Goal: Task Accomplishment & Management: Use online tool/utility

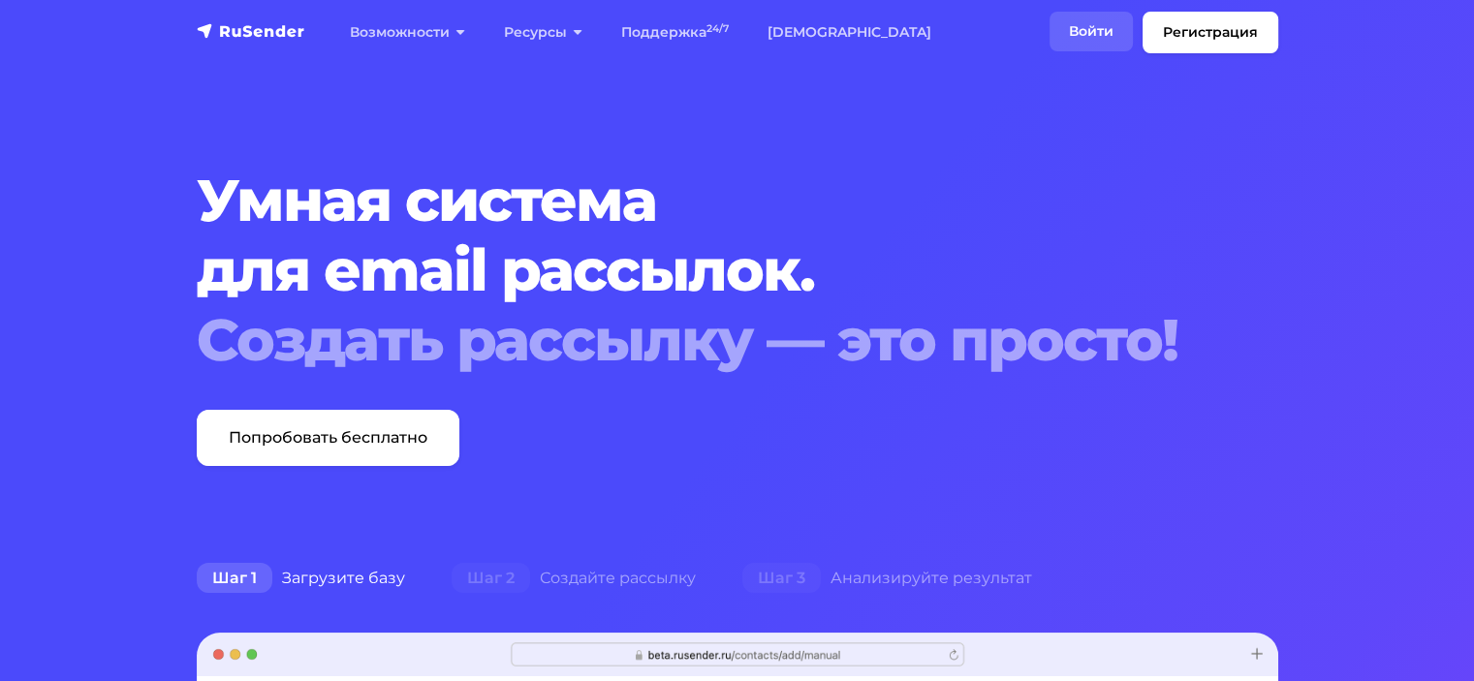
click at [1099, 30] on link "Войти" at bounding box center [1090, 32] width 83 height 40
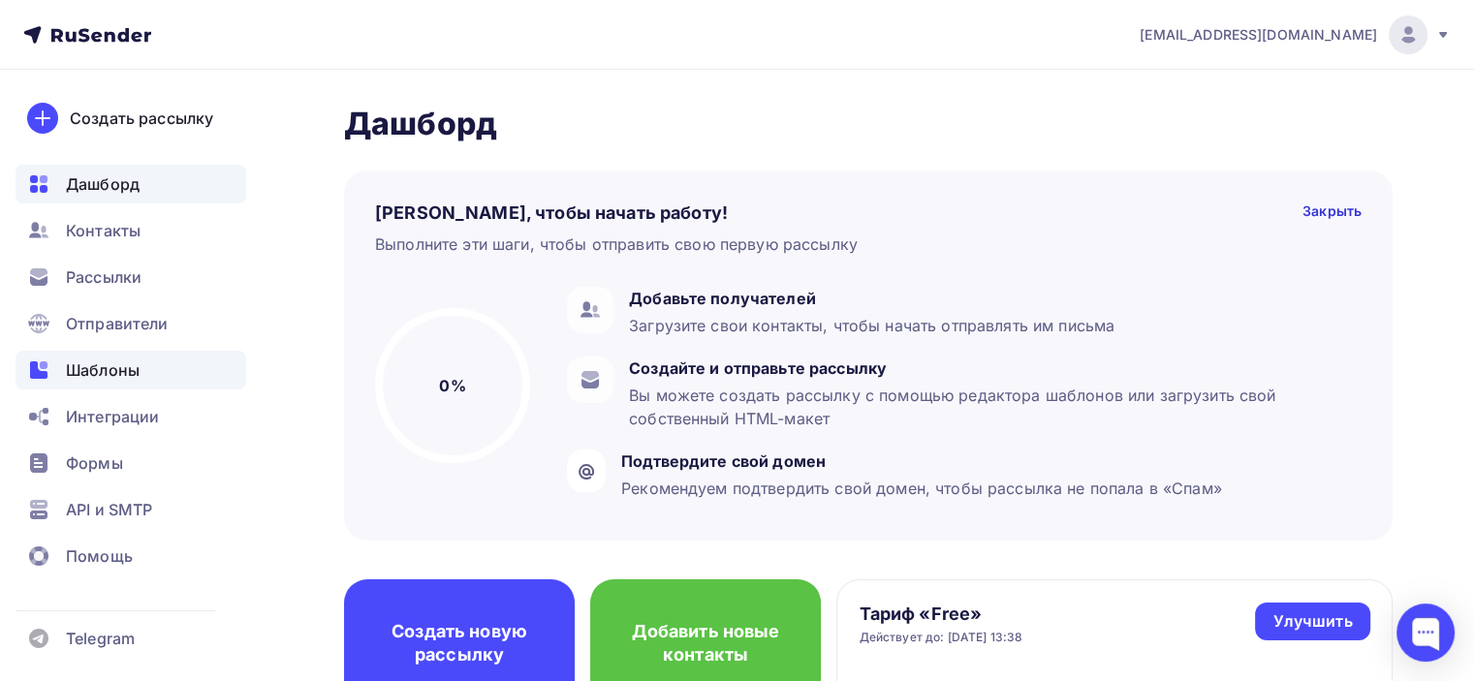
click at [135, 368] on span "Шаблоны" at bounding box center [103, 369] width 74 height 23
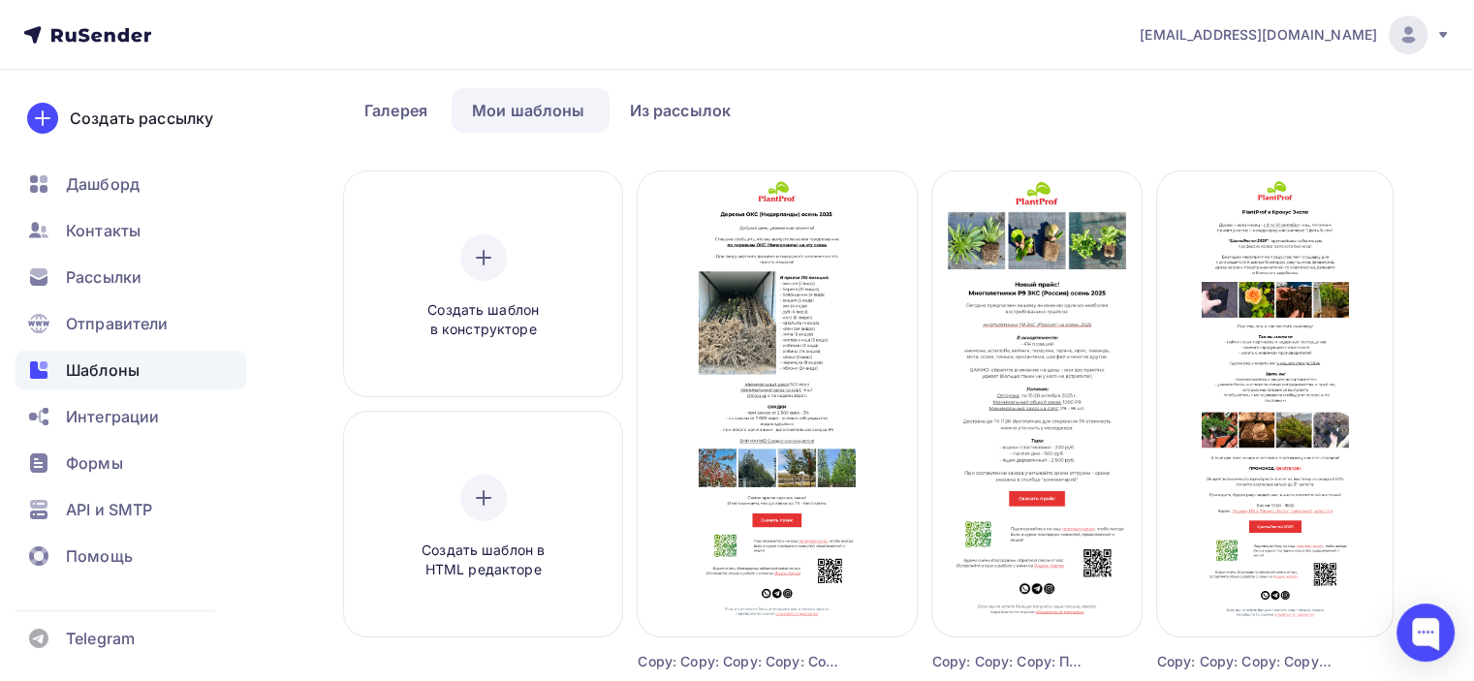
scroll to position [66, 0]
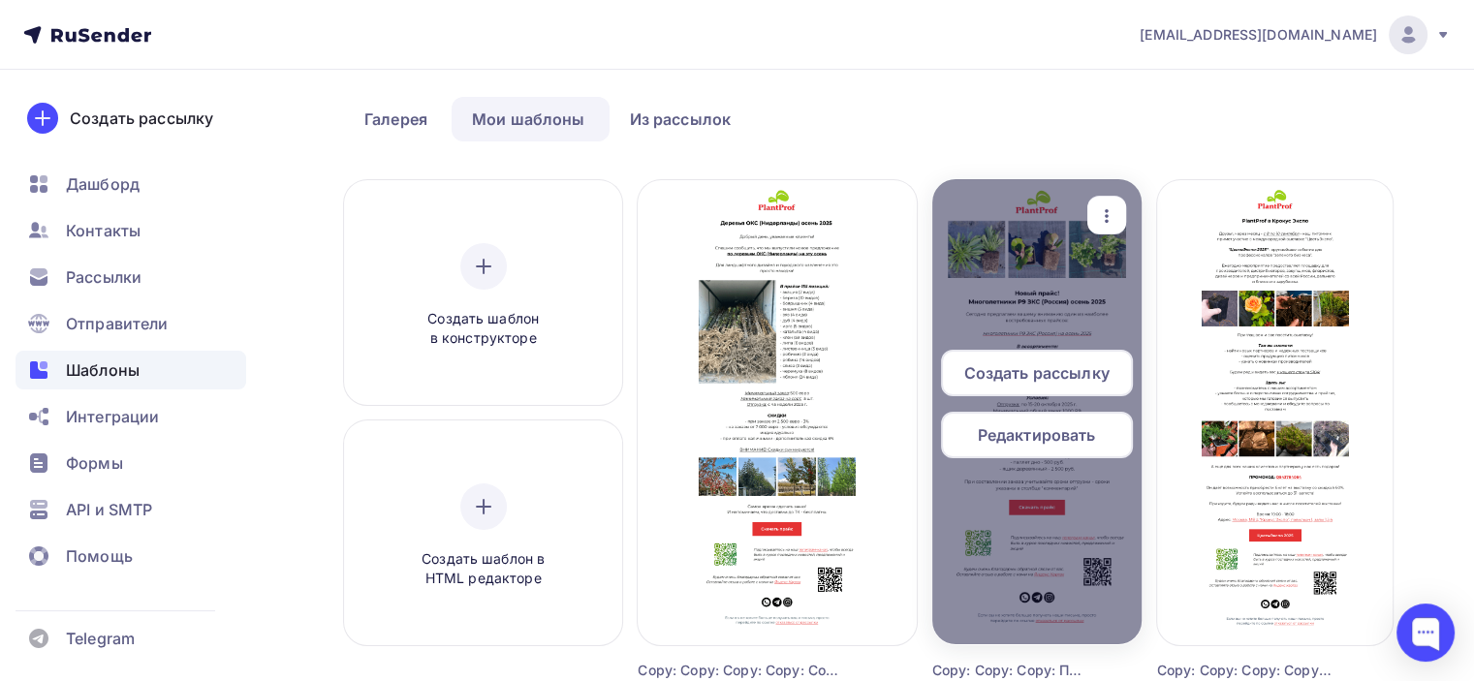
click at [1063, 429] on span "Редактировать" at bounding box center [1037, 434] width 118 height 23
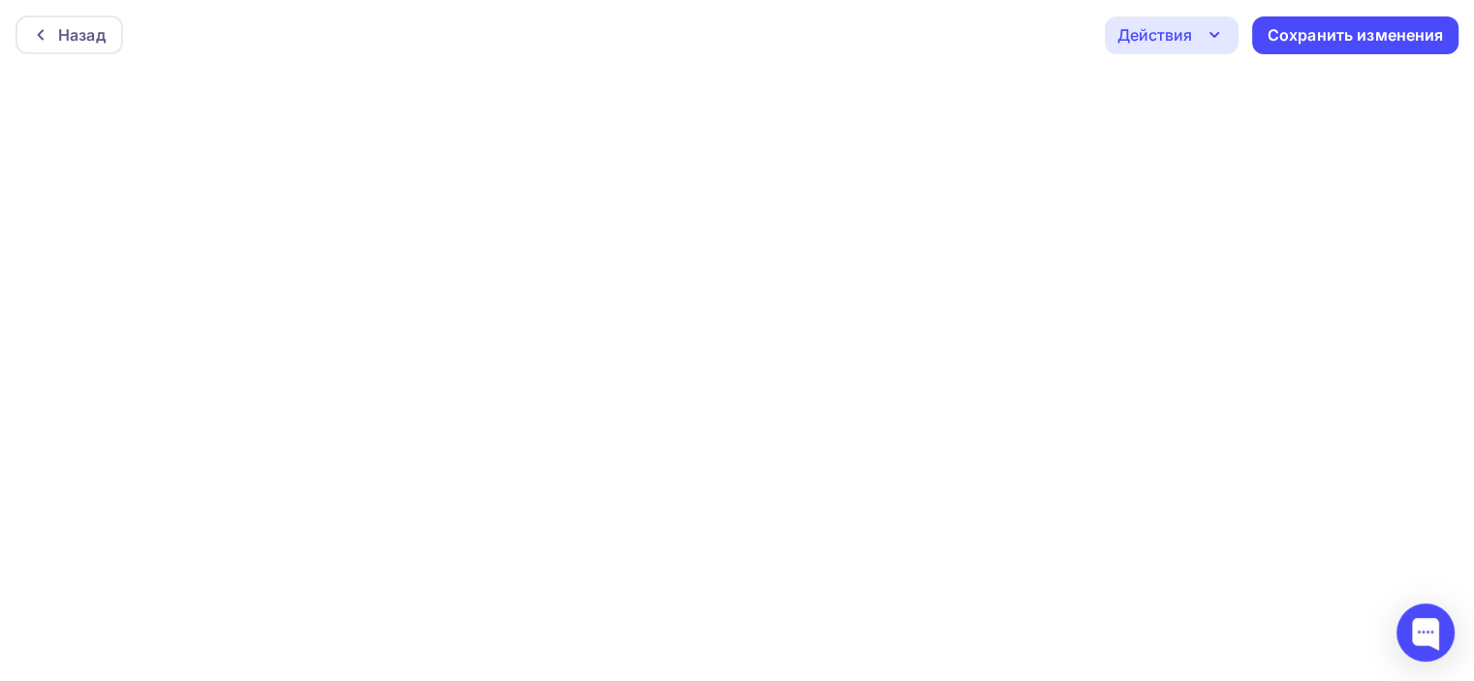
click at [1183, 28] on div "Действия" at bounding box center [1154, 34] width 75 height 23
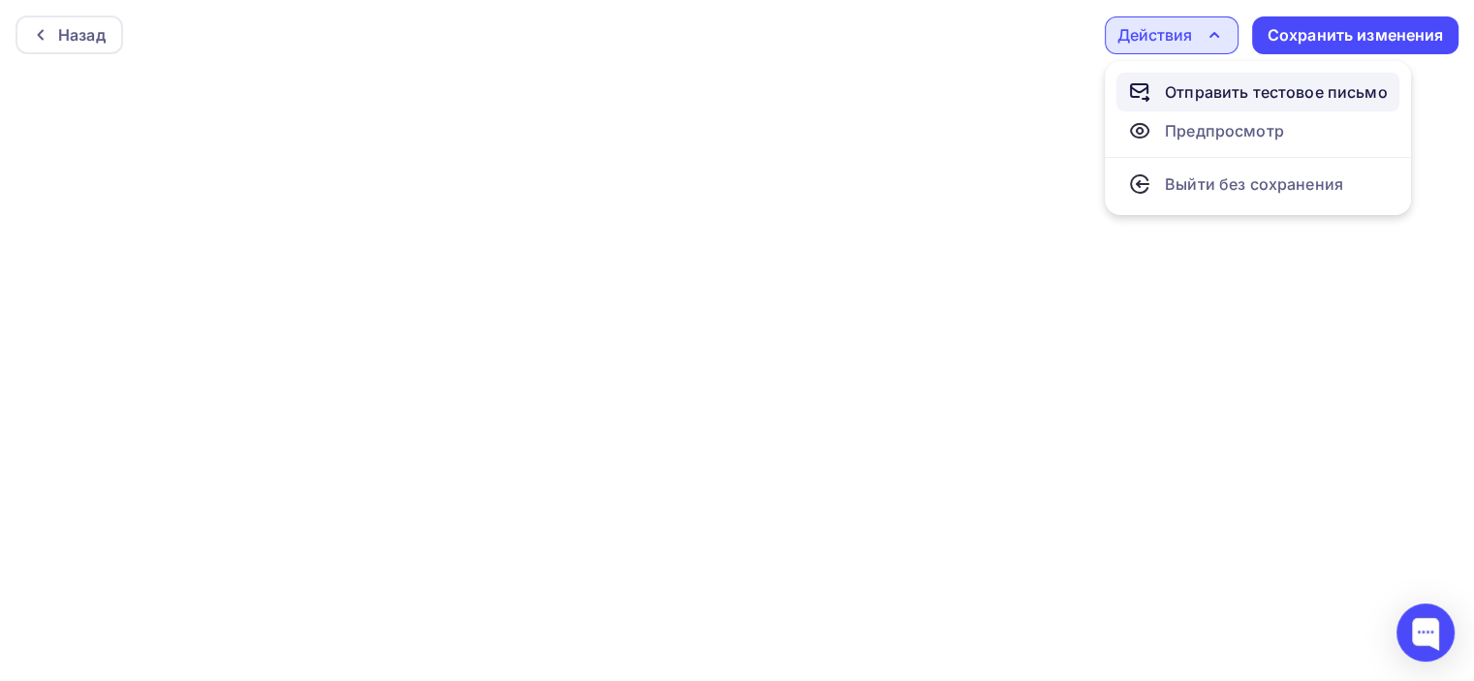
click at [1178, 93] on div "Отправить тестовое письмо" at bounding box center [1276, 91] width 223 height 23
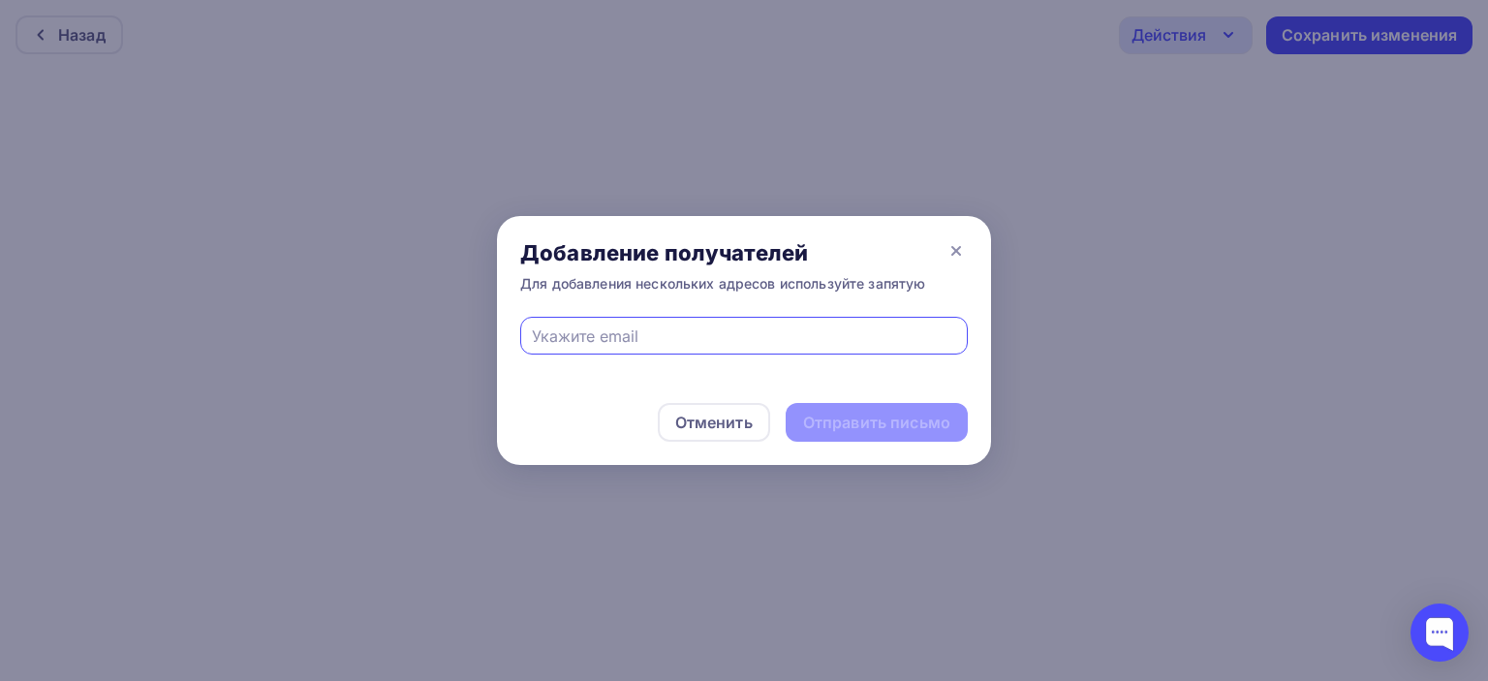
click at [616, 331] on input "text" at bounding box center [744, 336] width 425 height 23
type input "director@plantprof.ru"
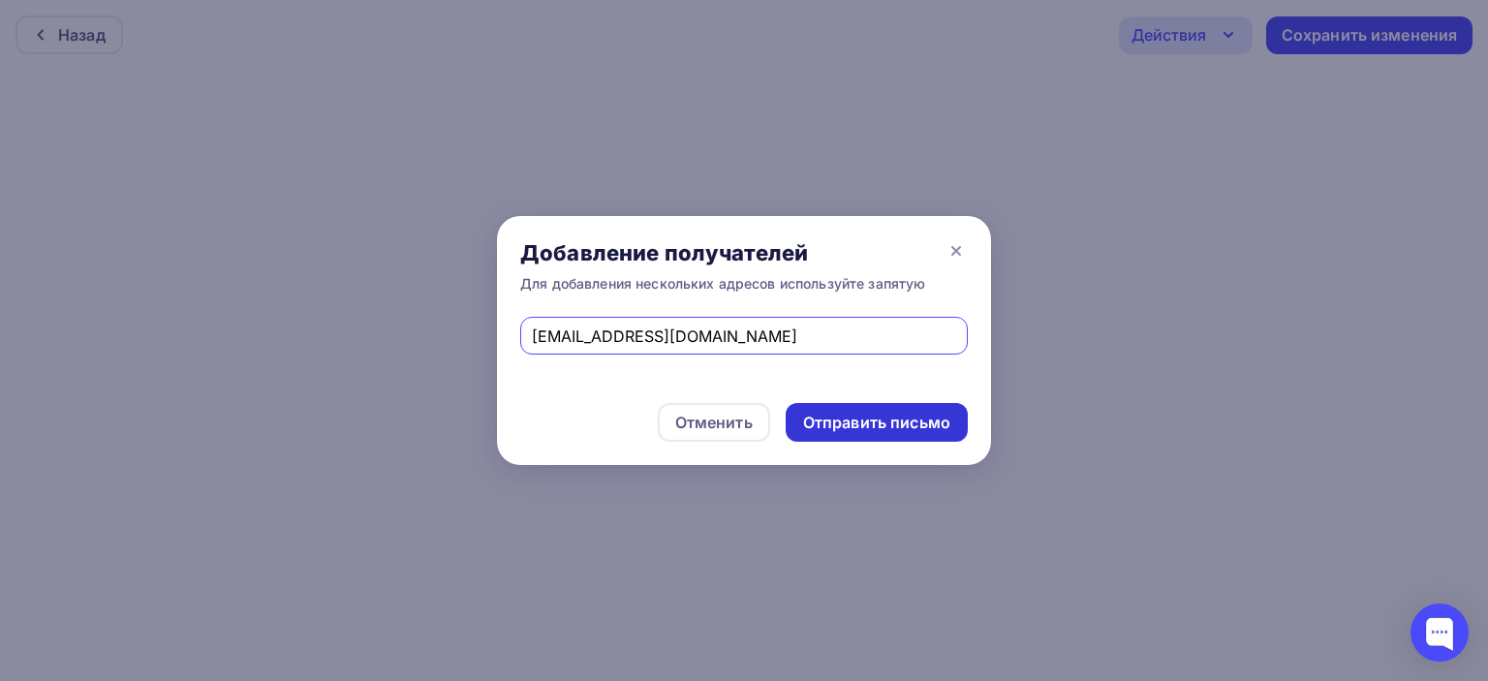
click at [826, 433] on div "Отправить письмо" at bounding box center [876, 423] width 147 height 22
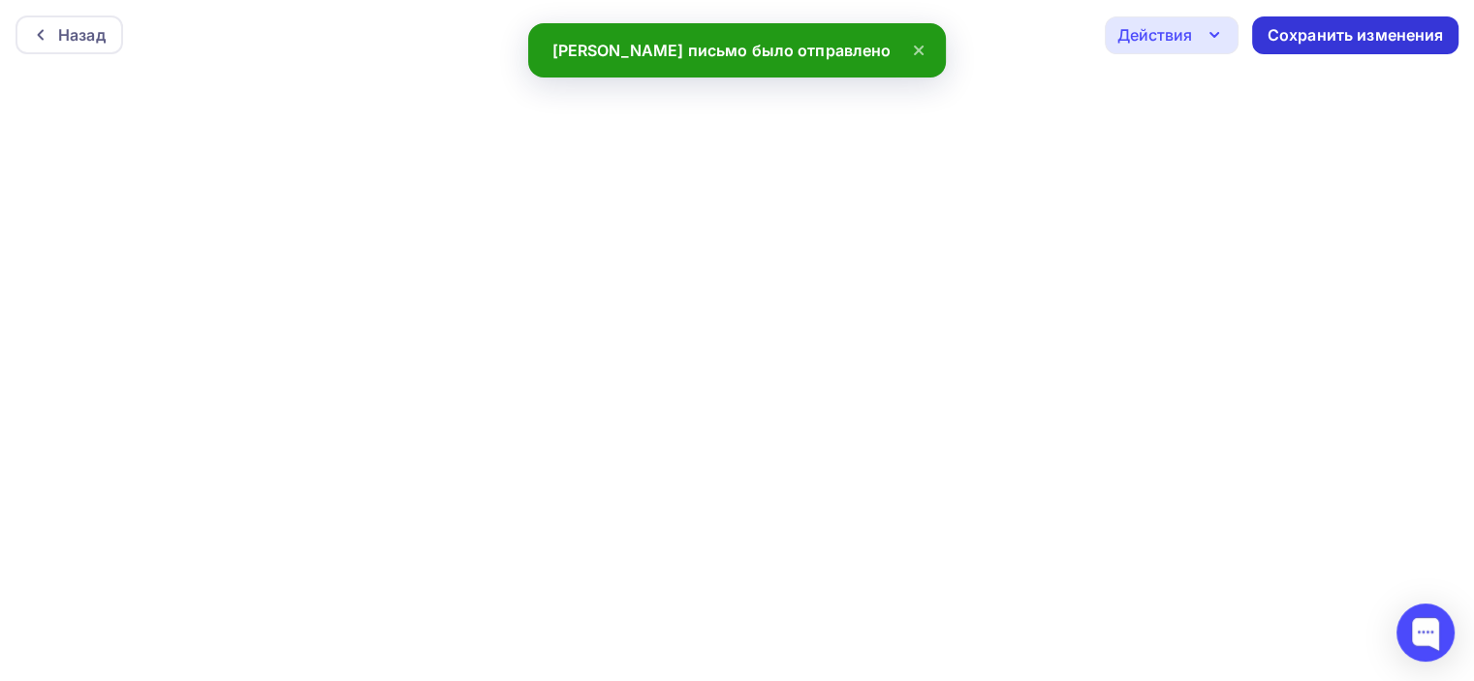
click at [1362, 32] on div "Сохранить изменения" at bounding box center [1355, 35] width 176 height 22
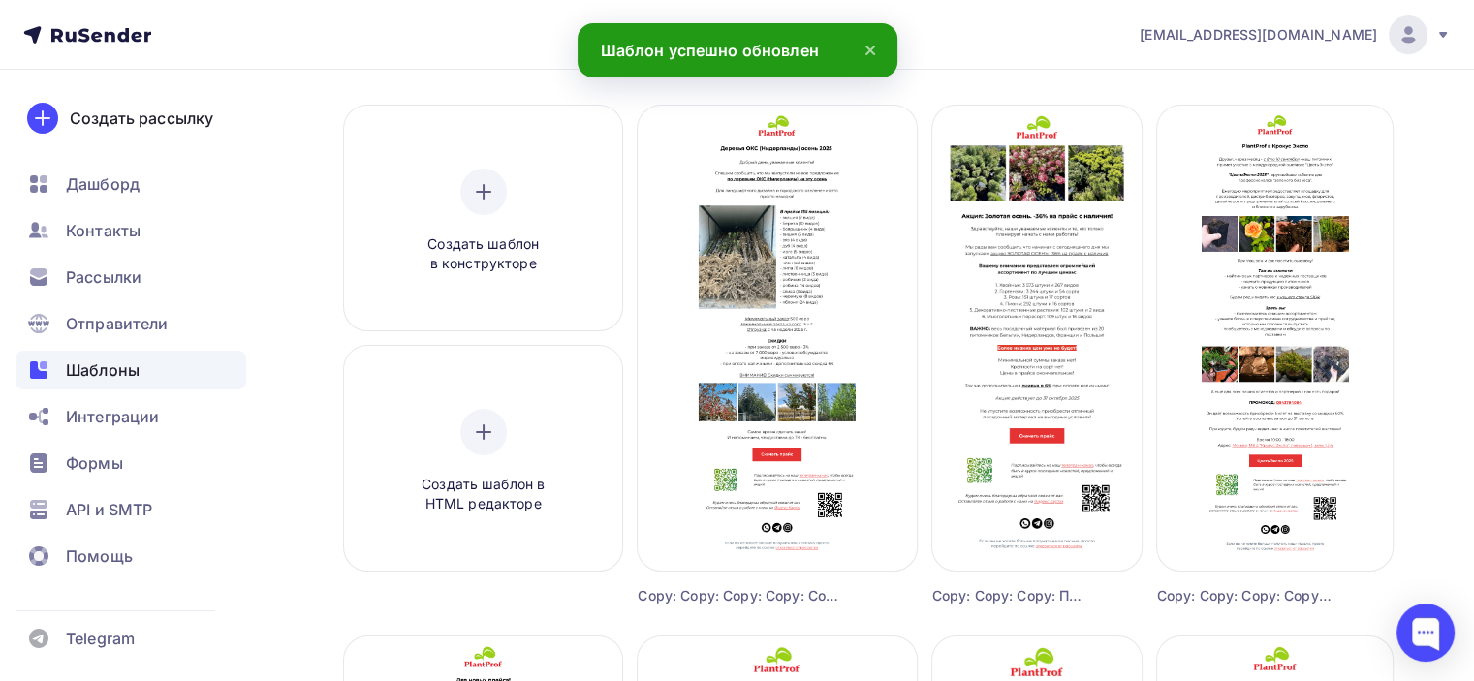
scroll to position [139, 0]
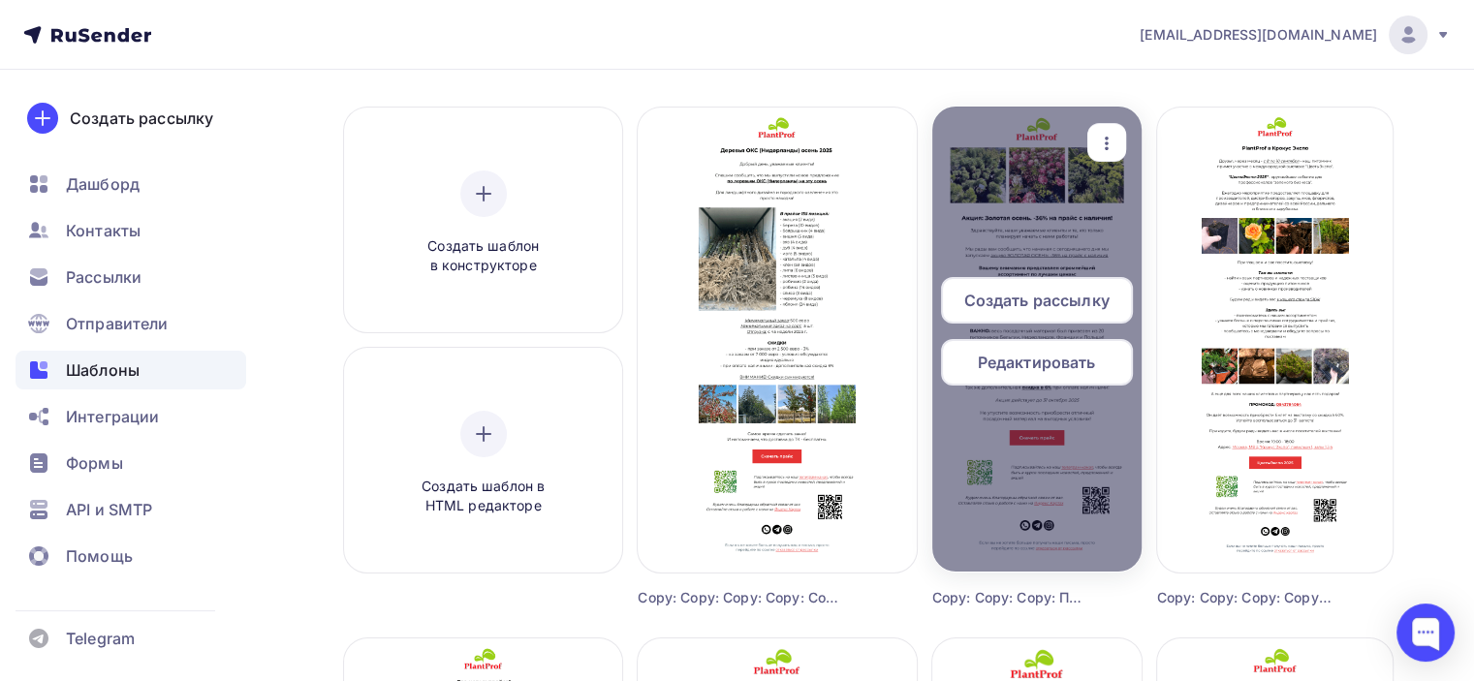
click at [1058, 368] on span "Редактировать" at bounding box center [1037, 362] width 118 height 23
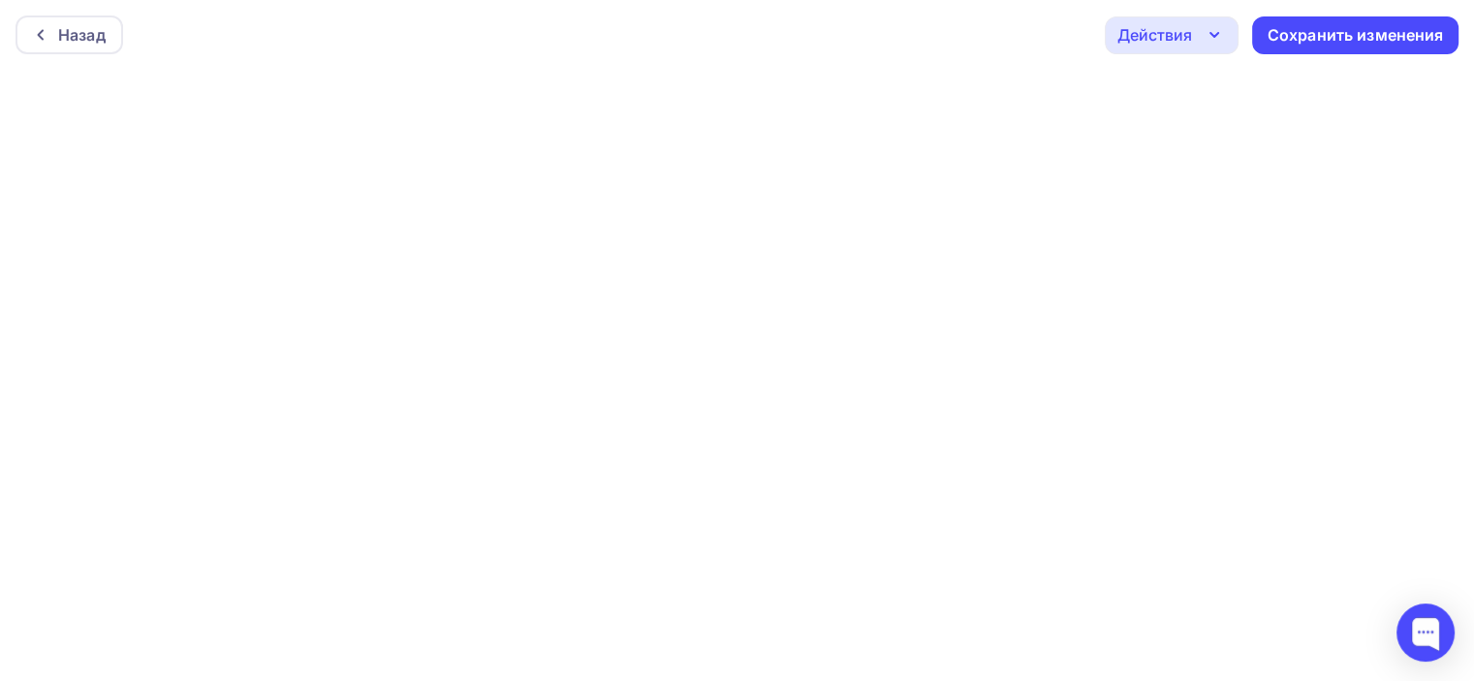
click at [1171, 34] on div "Действия" at bounding box center [1154, 34] width 75 height 23
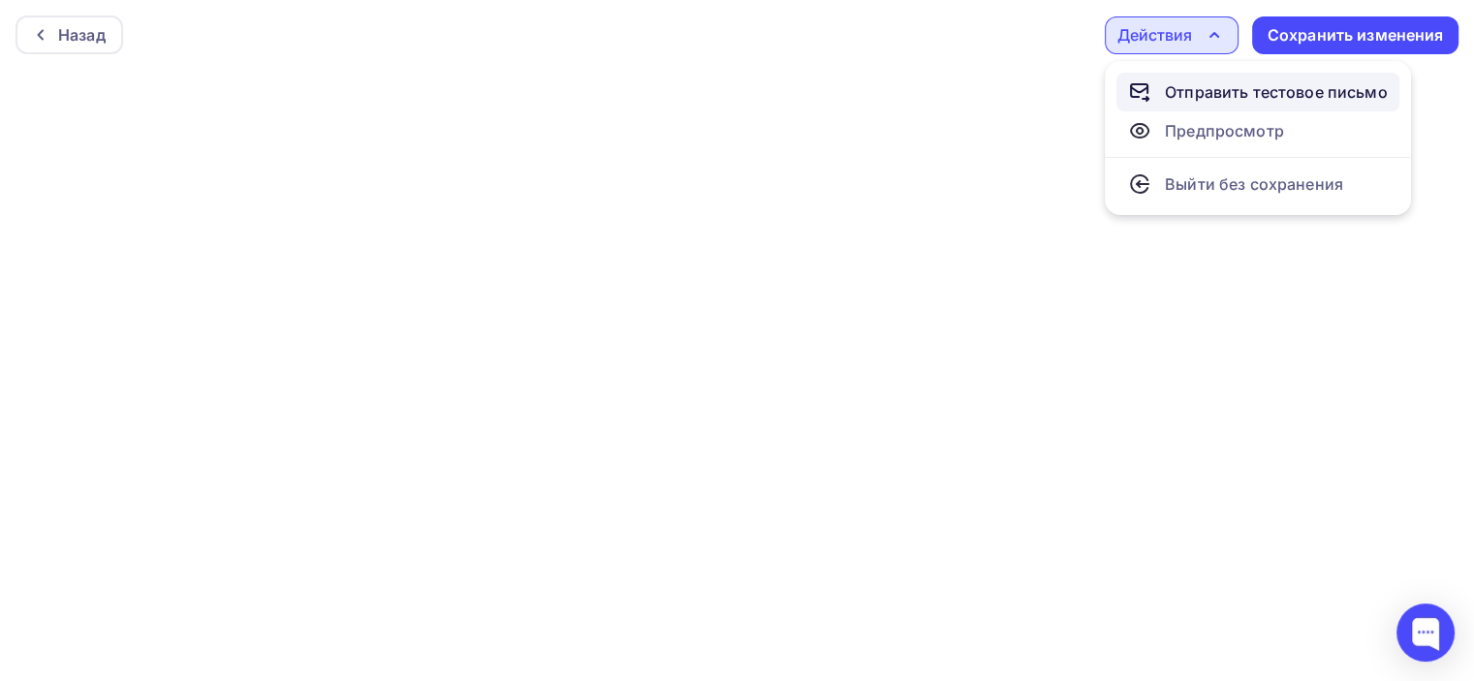
click at [1207, 88] on div "Отправить тестовое письмо" at bounding box center [1276, 91] width 223 height 23
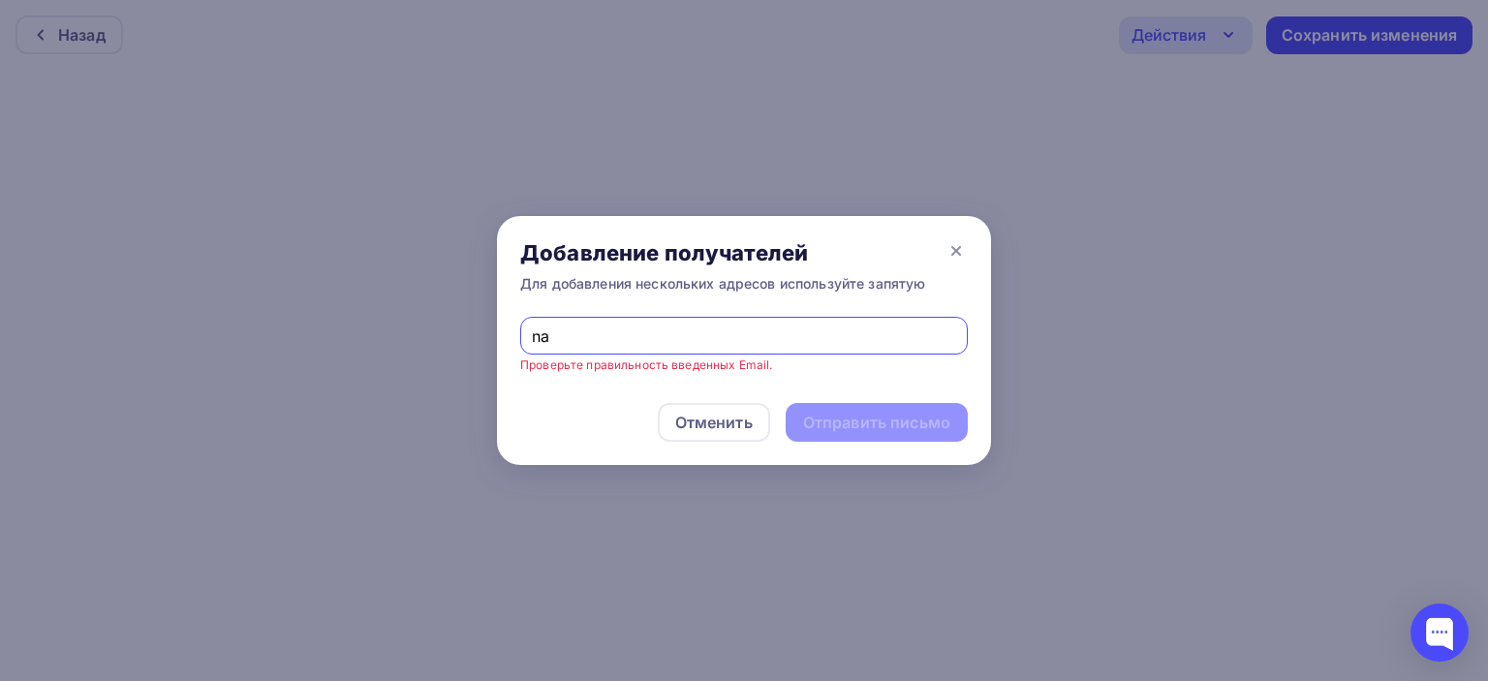
type input "nadyakrh@yandex.ru"
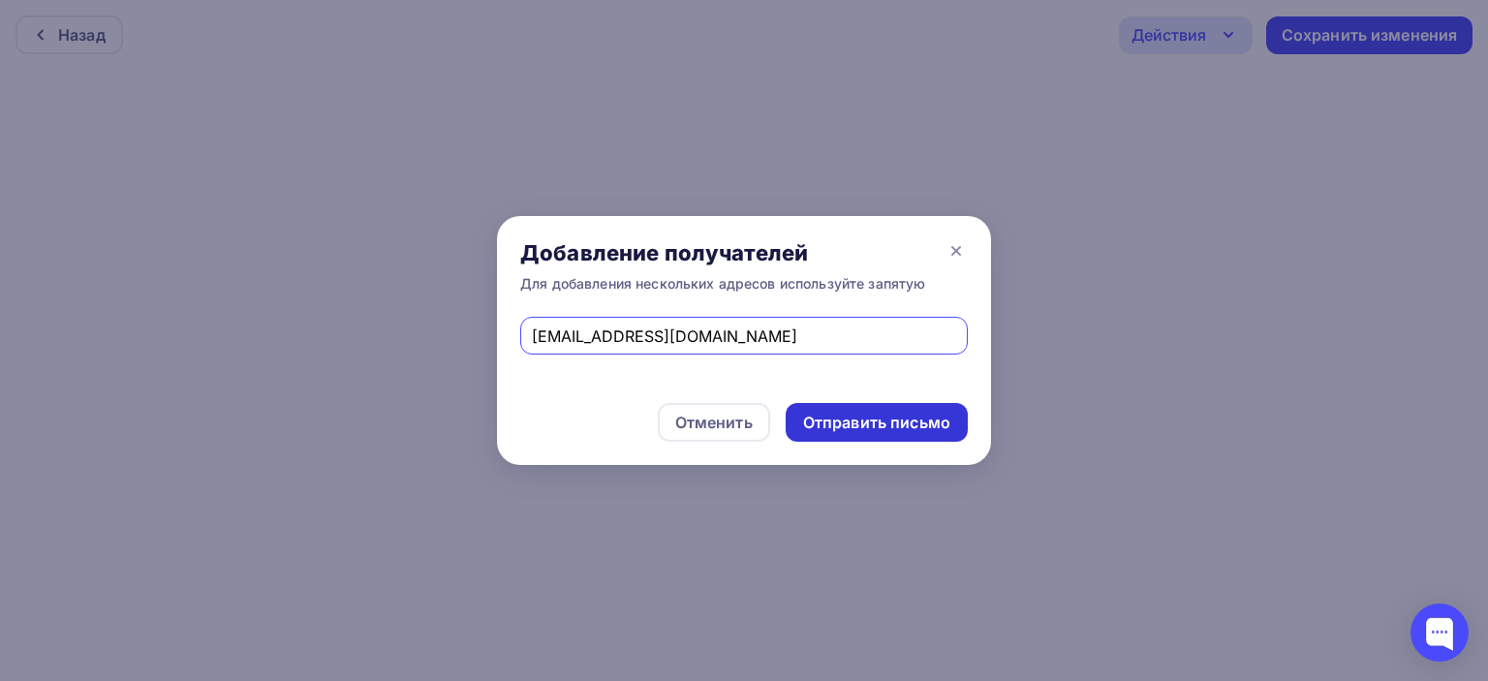
click at [875, 432] on div "Отправить письмо" at bounding box center [876, 423] width 147 height 22
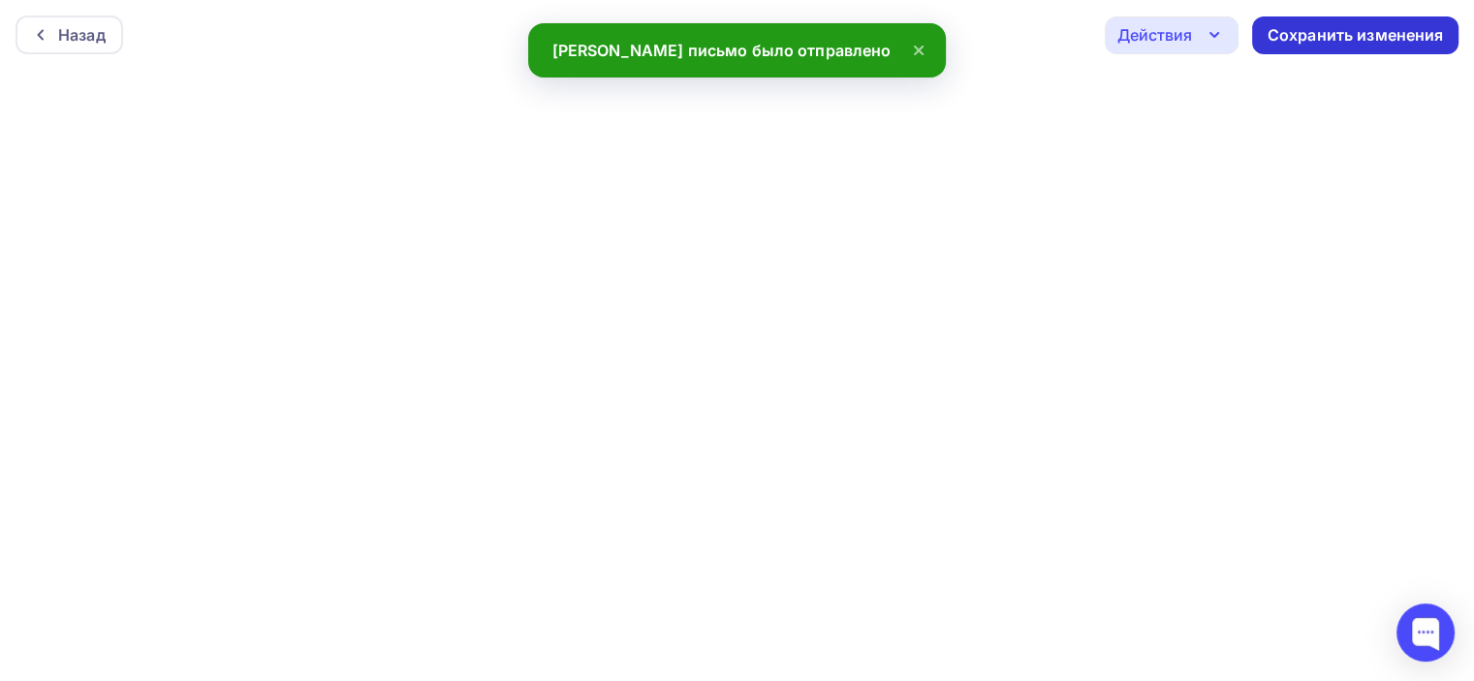
click at [1305, 43] on div "Сохранить изменения" at bounding box center [1355, 35] width 176 height 22
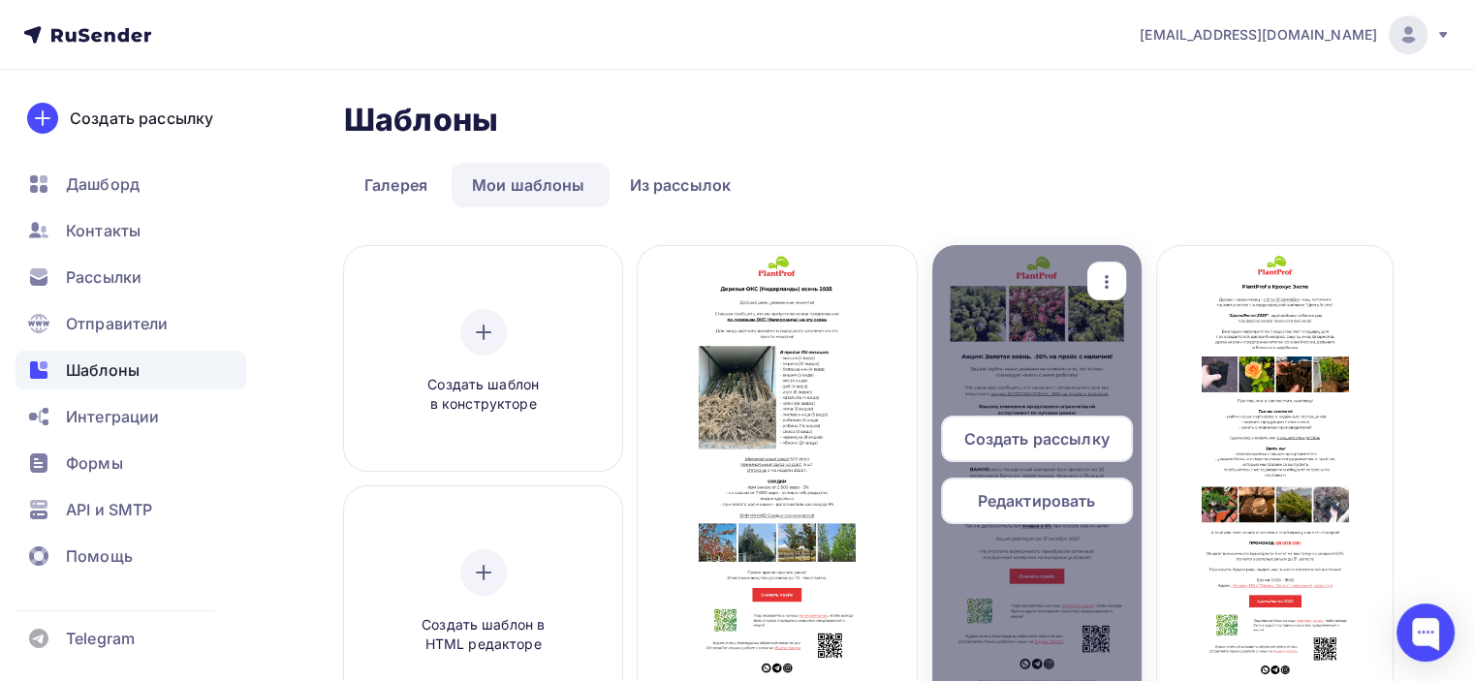
click at [1045, 507] on span "Редактировать" at bounding box center [1037, 500] width 118 height 23
